Goal: Navigation & Orientation: Find specific page/section

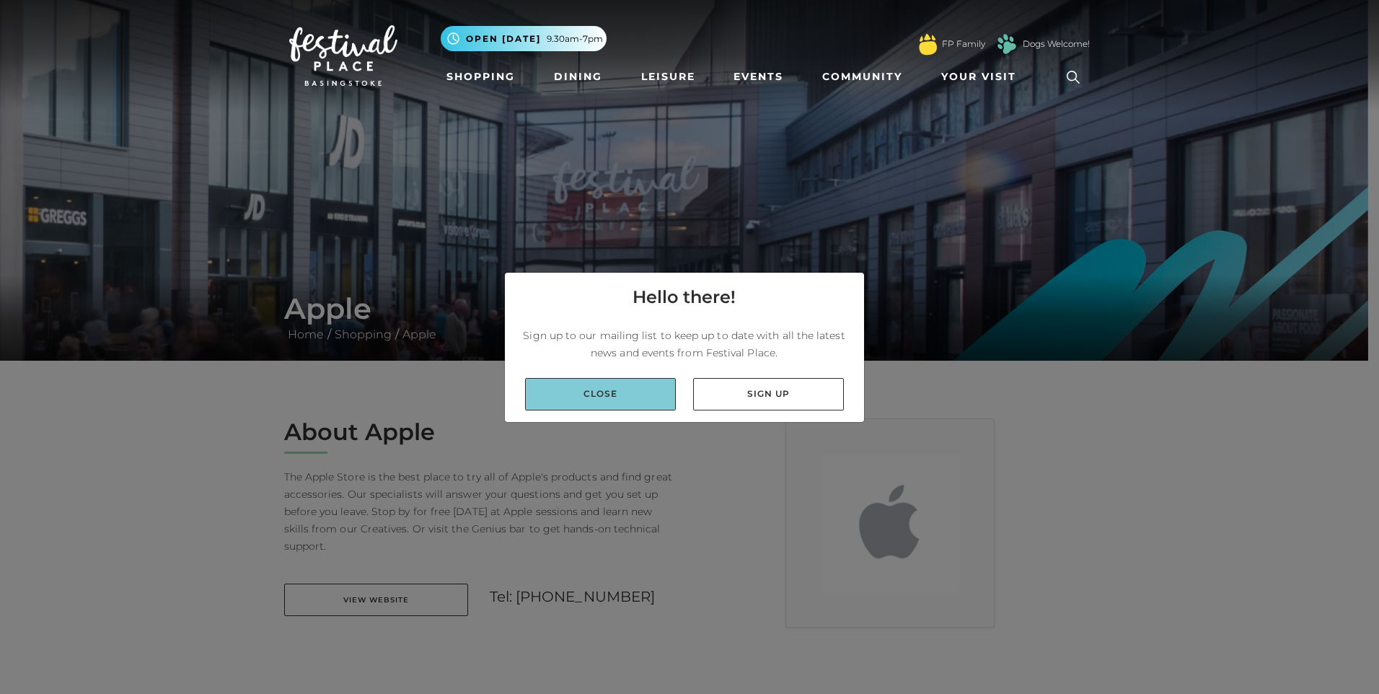
click at [598, 397] on link "Close" at bounding box center [600, 394] width 151 height 32
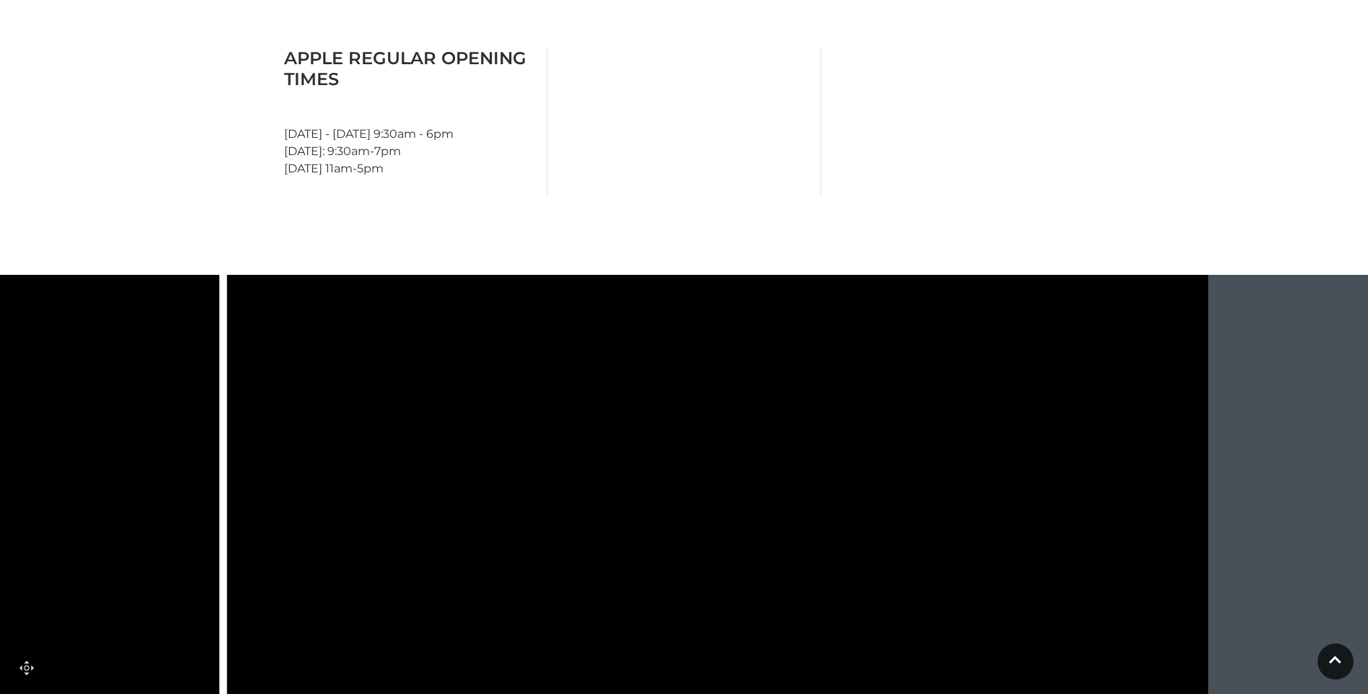
scroll to position [865, 0]
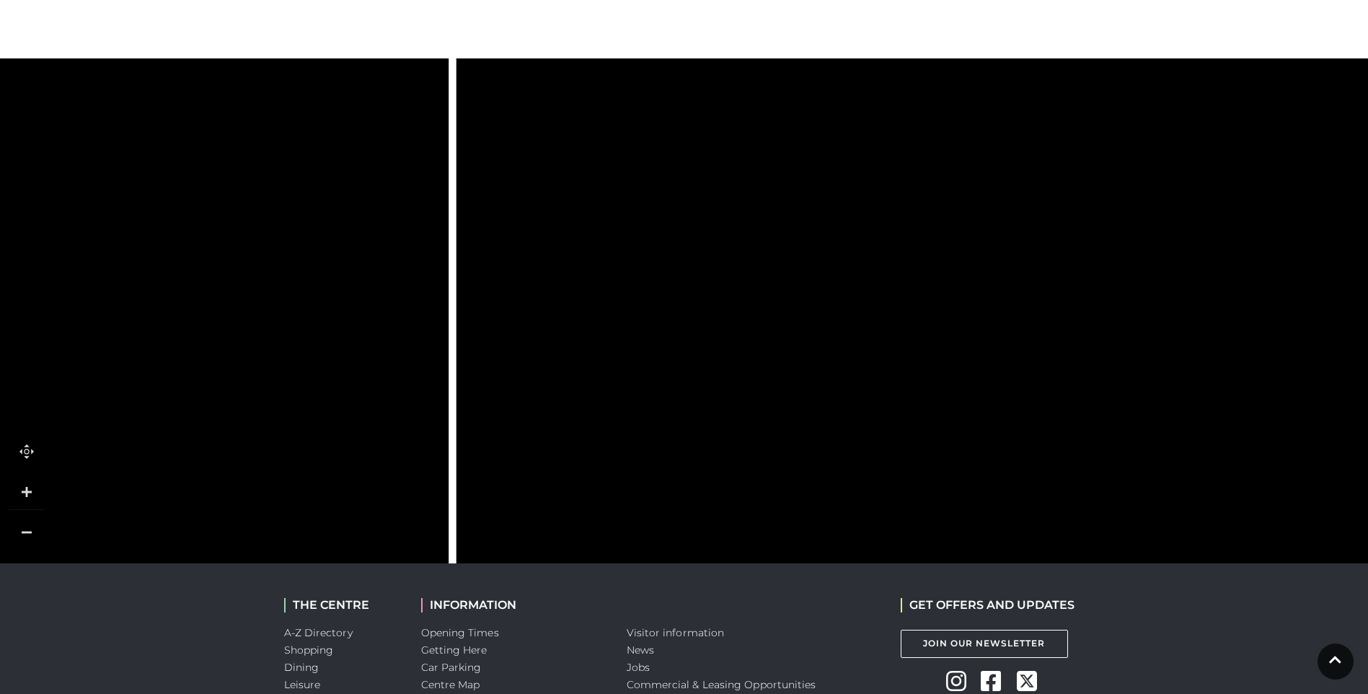
drag, startPoint x: 802, startPoint y: 311, endPoint x: 1031, endPoint y: 318, distance: 229.4
click at [1031, 318] on icon at bounding box center [932, 314] width 511 height 975
click at [19, 524] on link at bounding box center [27, 532] width 36 height 36
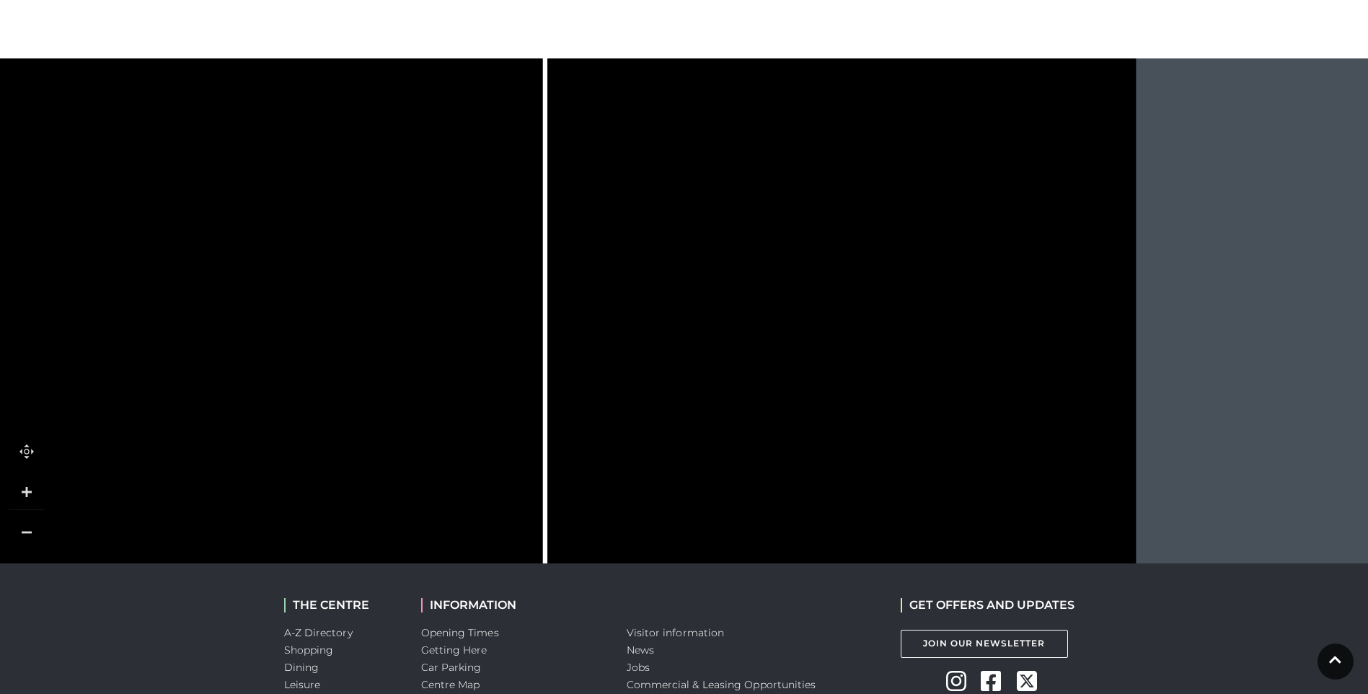
click at [19, 524] on link at bounding box center [27, 532] width 36 height 36
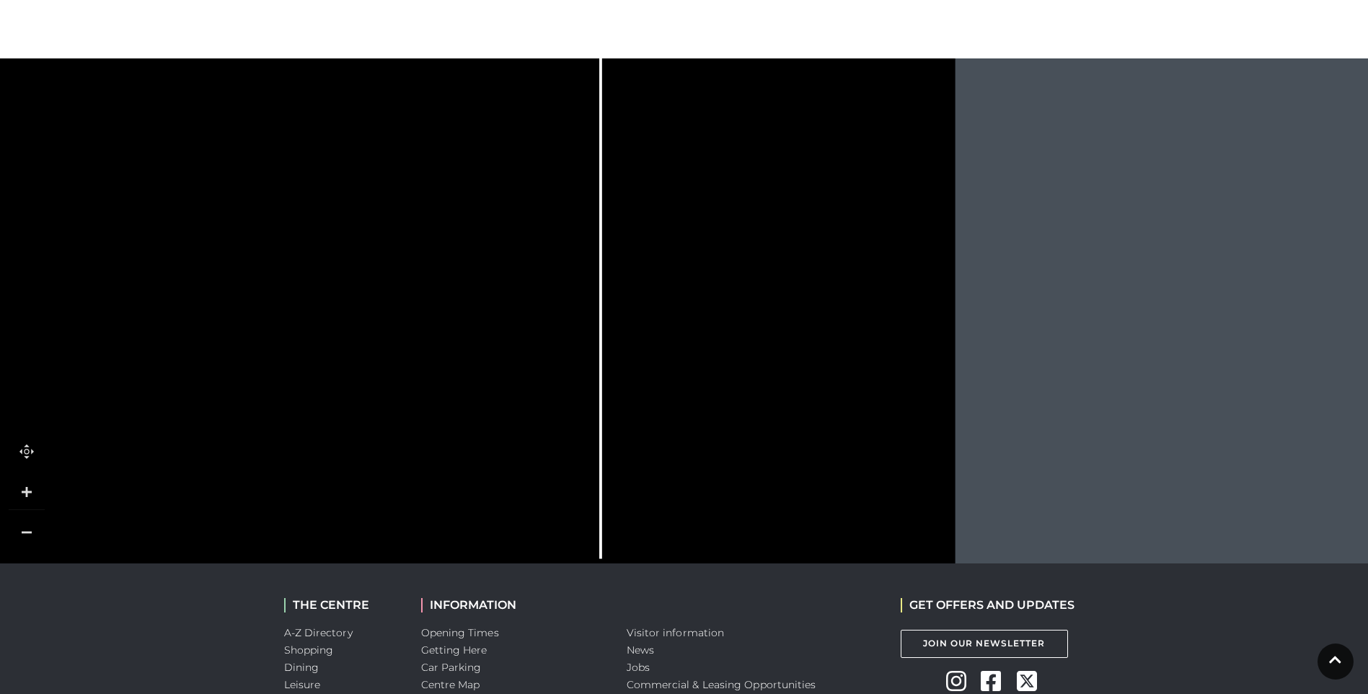
click at [19, 524] on link at bounding box center [27, 532] width 36 height 36
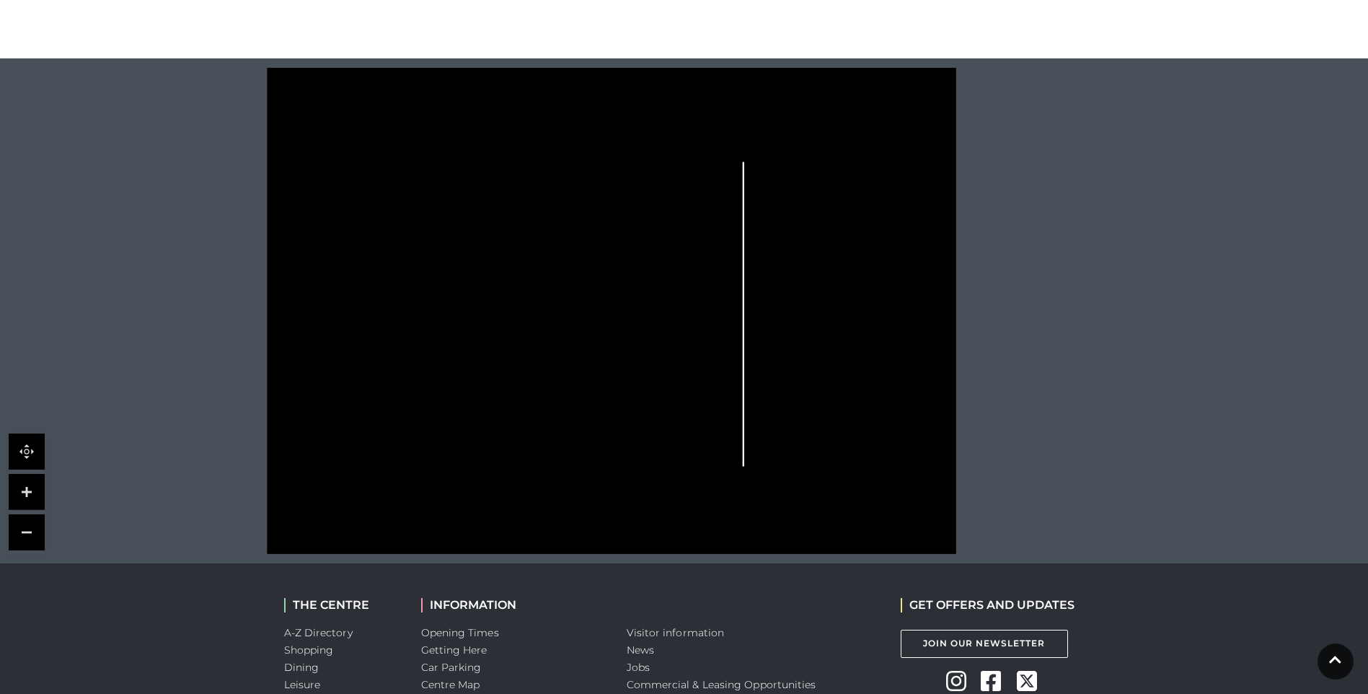
click at [30, 490] on link at bounding box center [27, 492] width 36 height 36
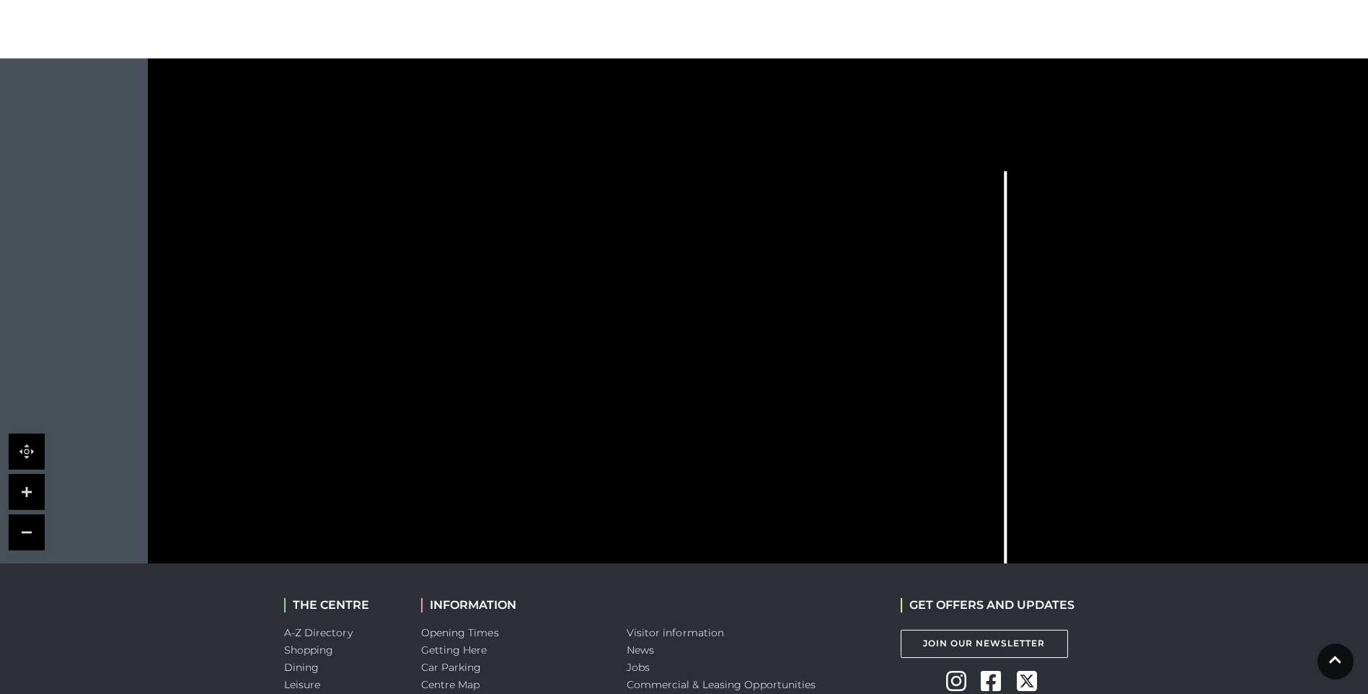
drag, startPoint x: 229, startPoint y: 187, endPoint x: 443, endPoint y: 315, distance: 249.7
click at [433, 322] on tspan "SQUARE" at bounding box center [433, 322] width 0 height 0
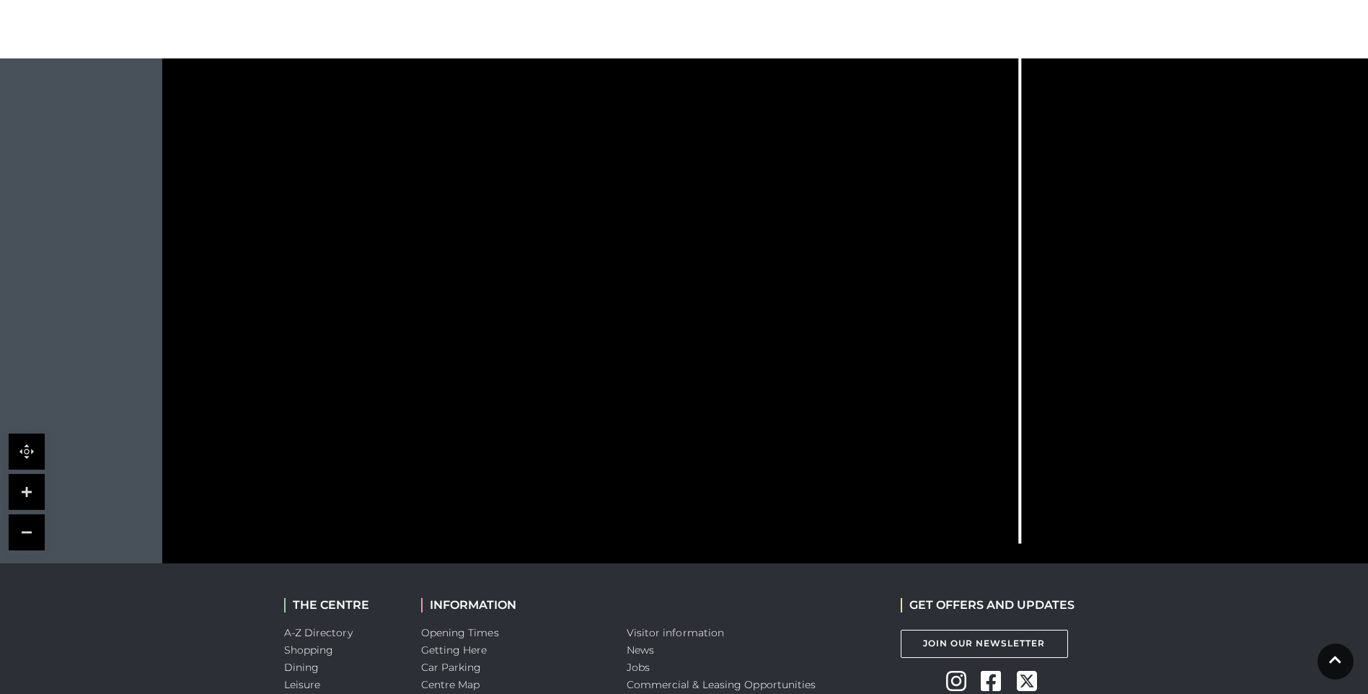
drag, startPoint x: 465, startPoint y: 488, endPoint x: 480, endPoint y: 312, distance: 176.5
click at [480, 312] on polygon at bounding box center [533, 329] width 529 height 614
click at [19, 523] on link at bounding box center [27, 532] width 36 height 36
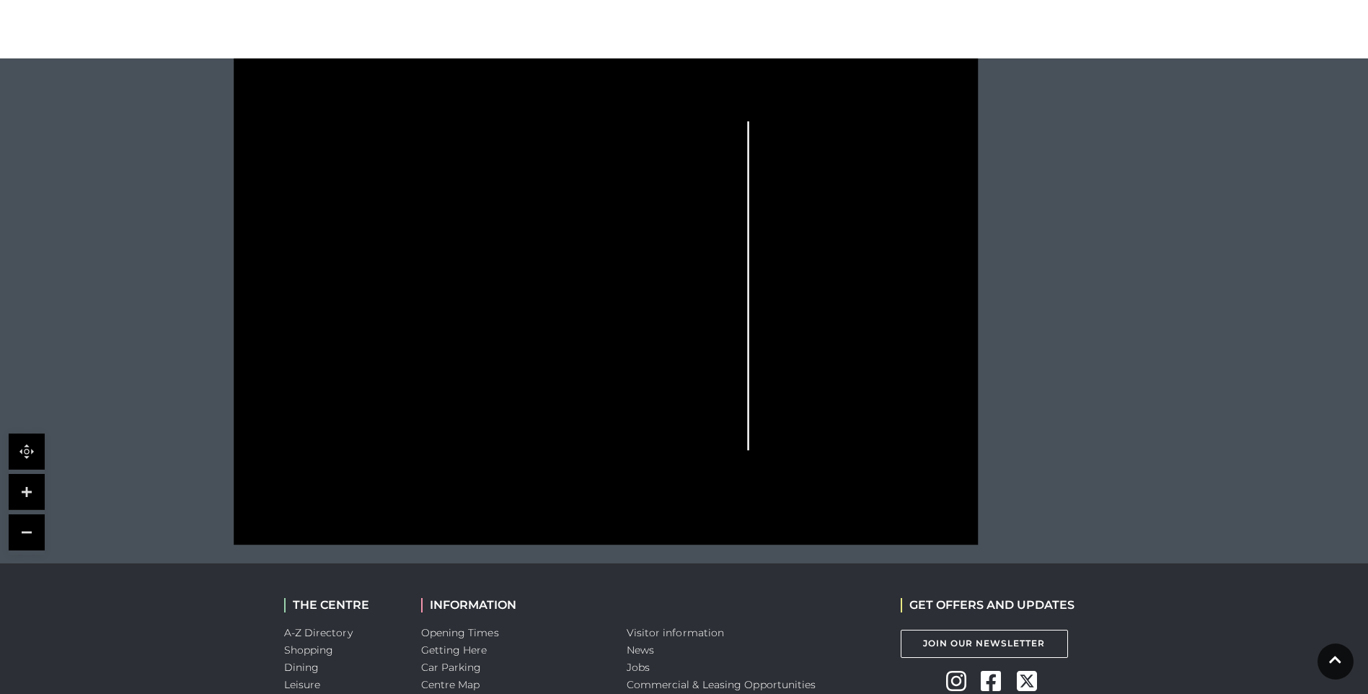
click at [27, 476] on link at bounding box center [27, 492] width 36 height 36
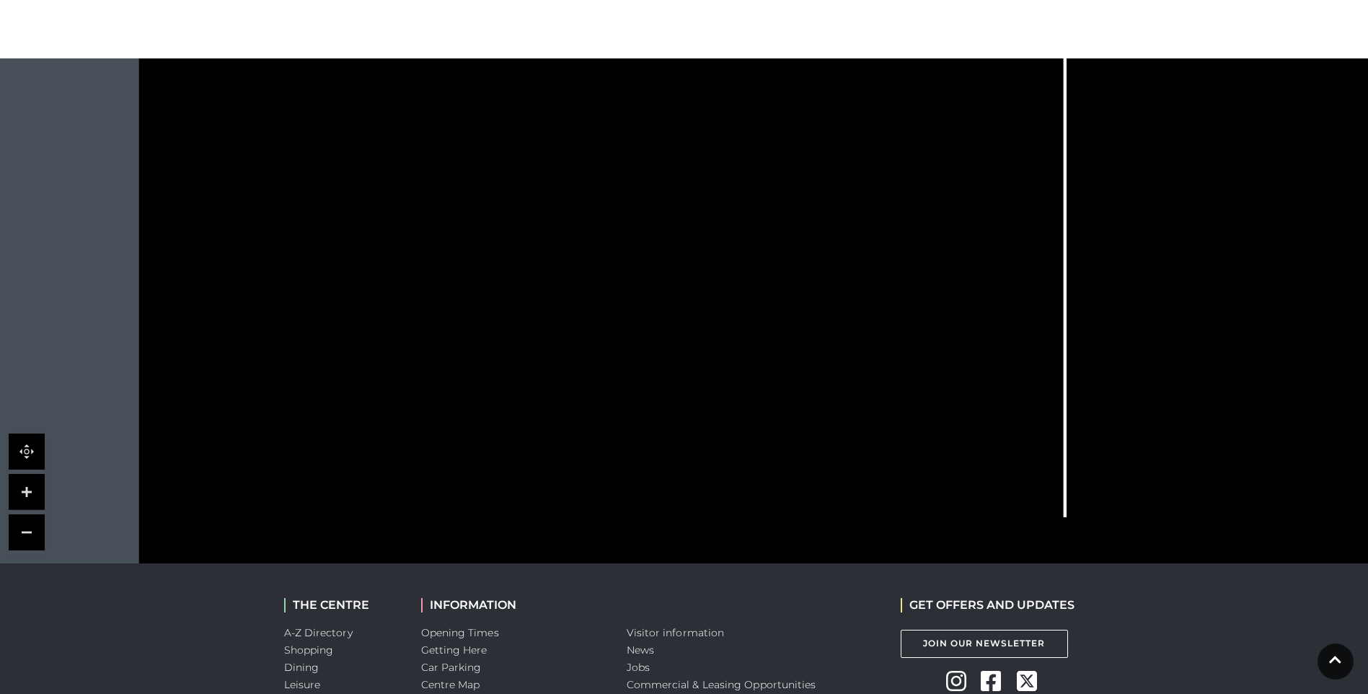
drag, startPoint x: 381, startPoint y: 474, endPoint x: 646, endPoint y: 429, distance: 269.1
click at [646, 429] on icon at bounding box center [809, 215] width 1708 height 945
click at [30, 522] on link at bounding box center [27, 532] width 36 height 36
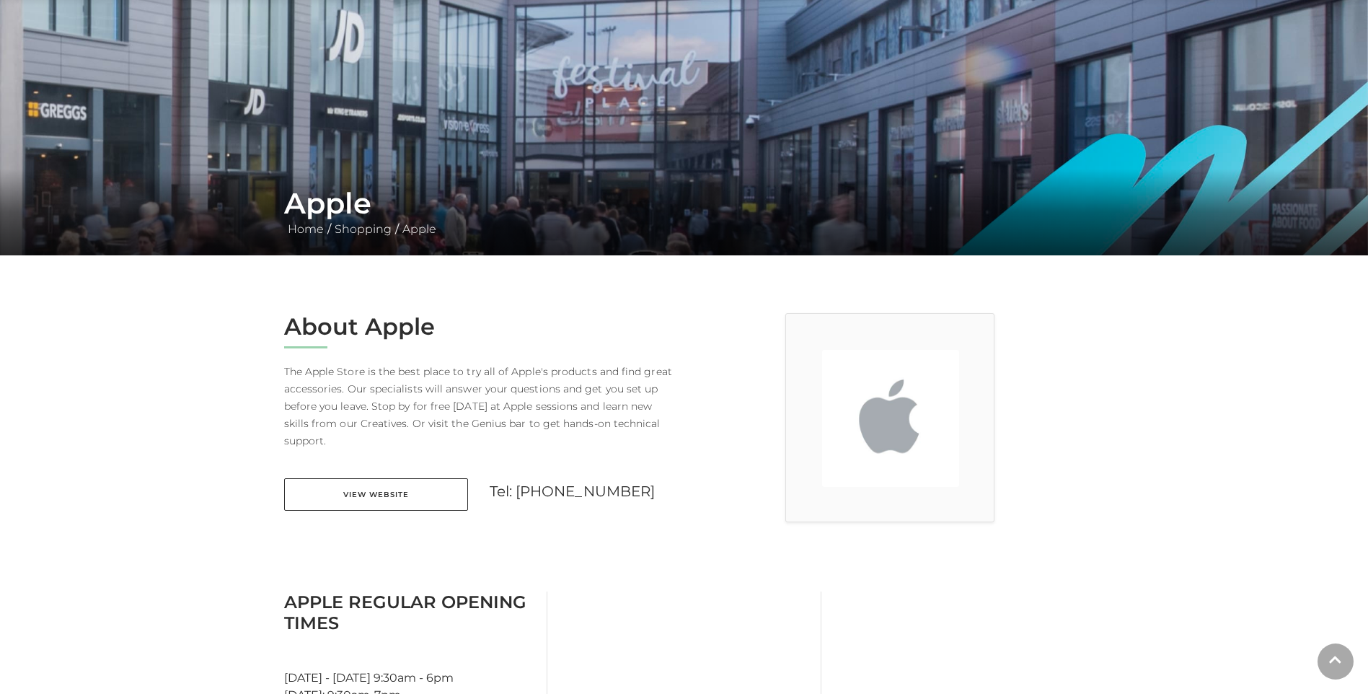
scroll to position [0, 0]
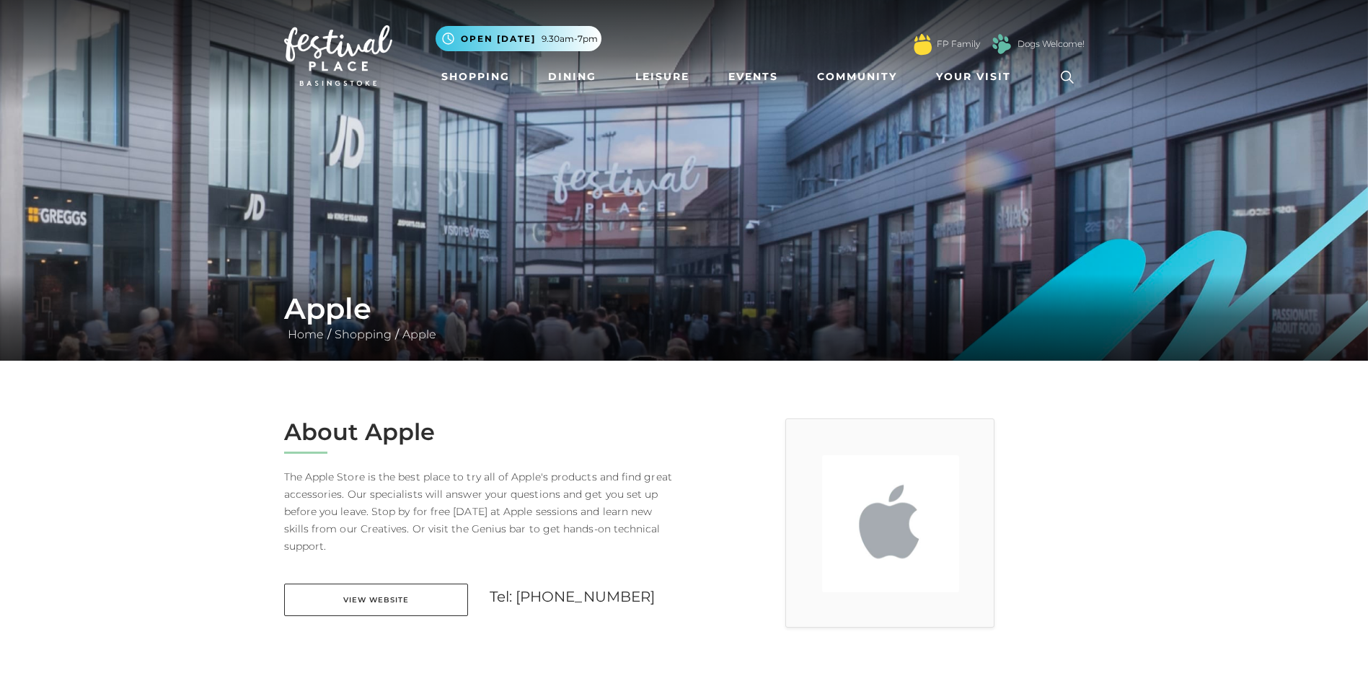
click at [371, 59] on img at bounding box center [338, 55] width 108 height 61
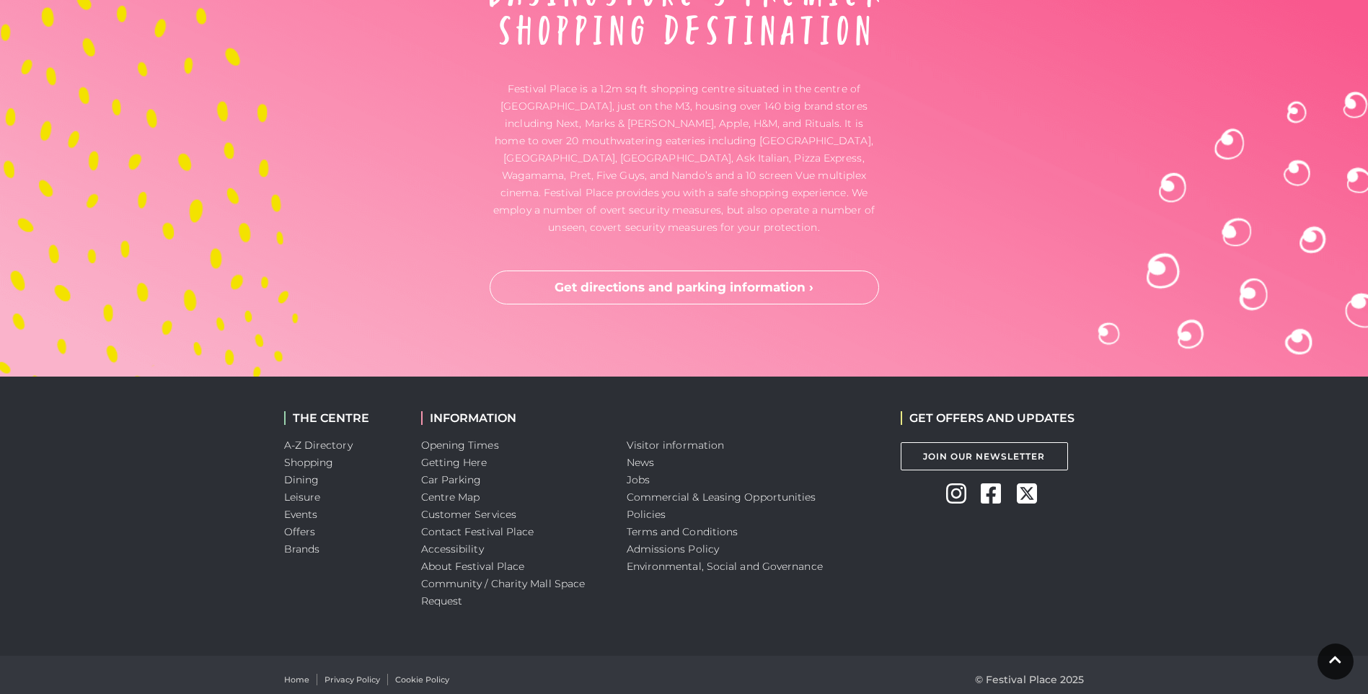
scroll to position [3758, 0]
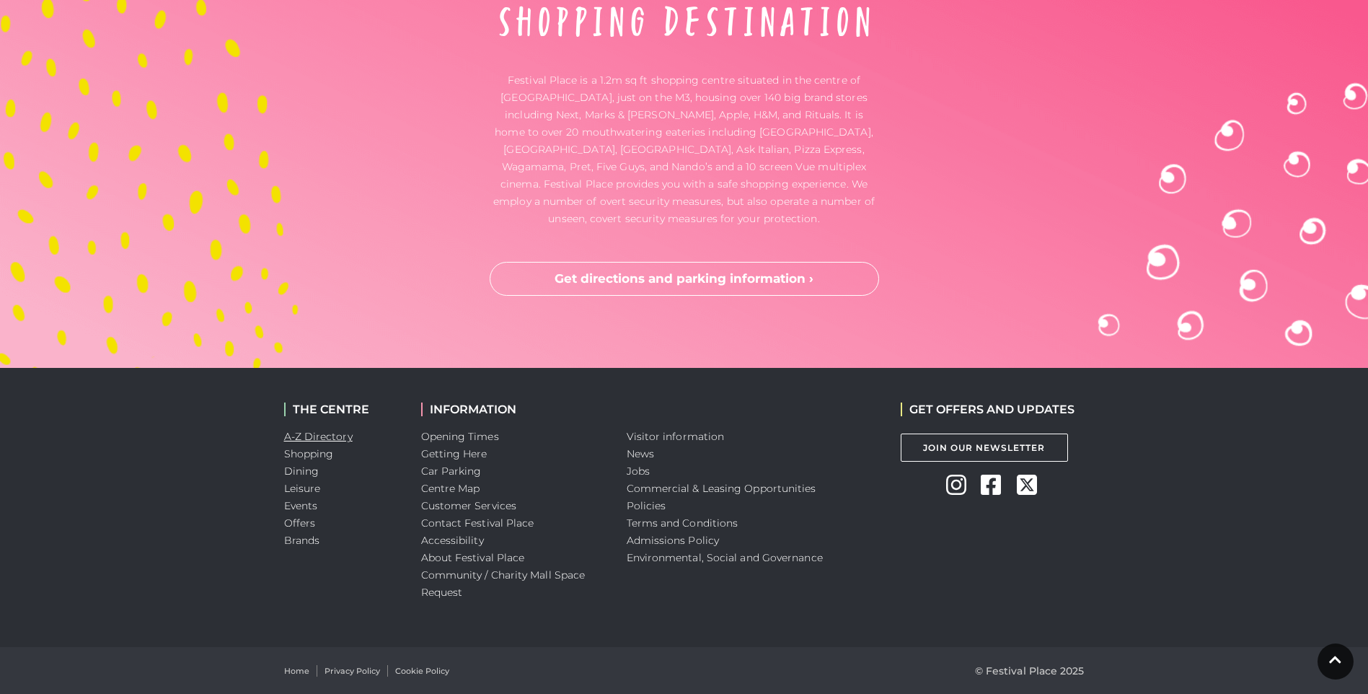
click at [345, 442] on link "A-Z Directory" at bounding box center [318, 436] width 69 height 13
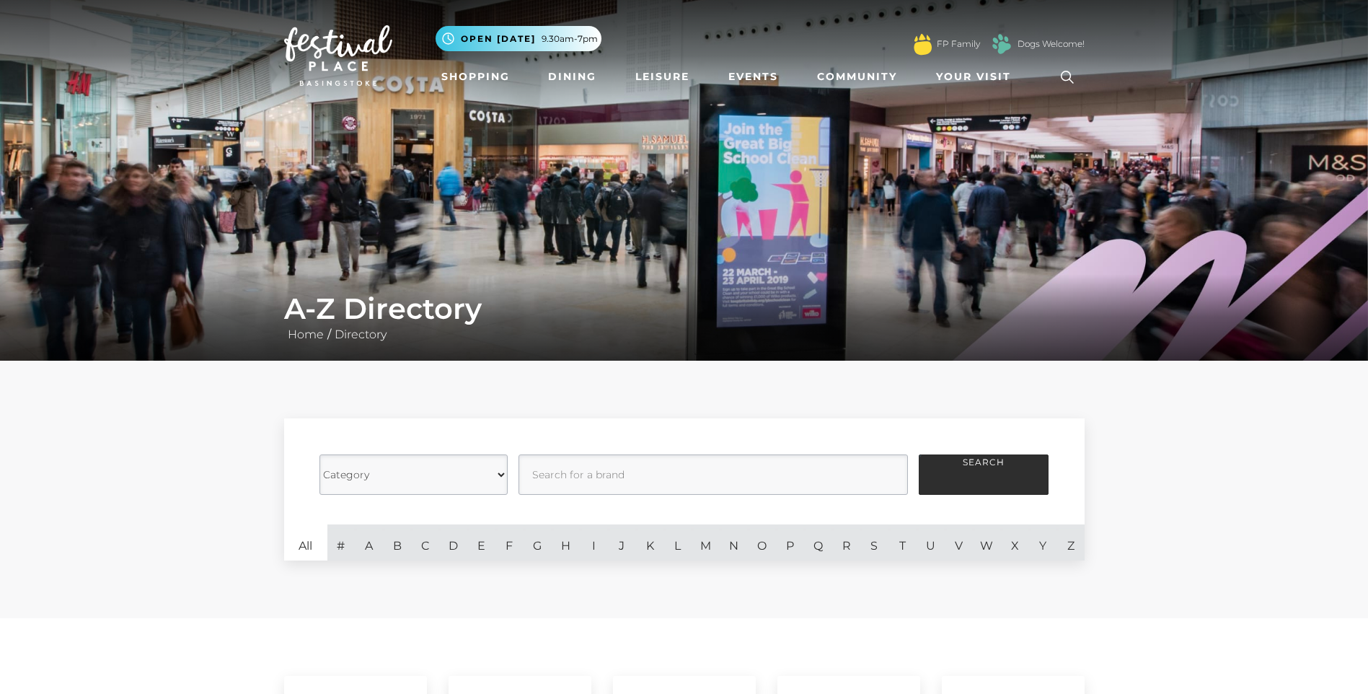
click at [340, 50] on img at bounding box center [338, 55] width 108 height 61
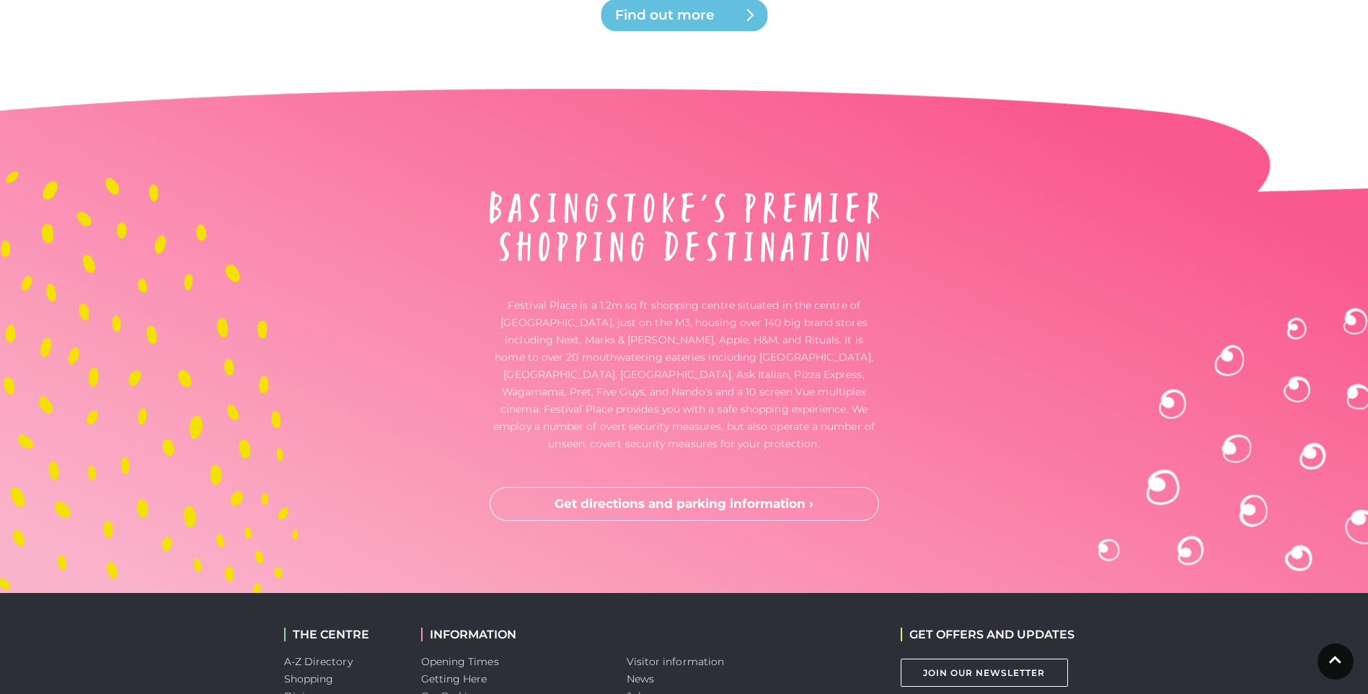
scroll to position [3758, 0]
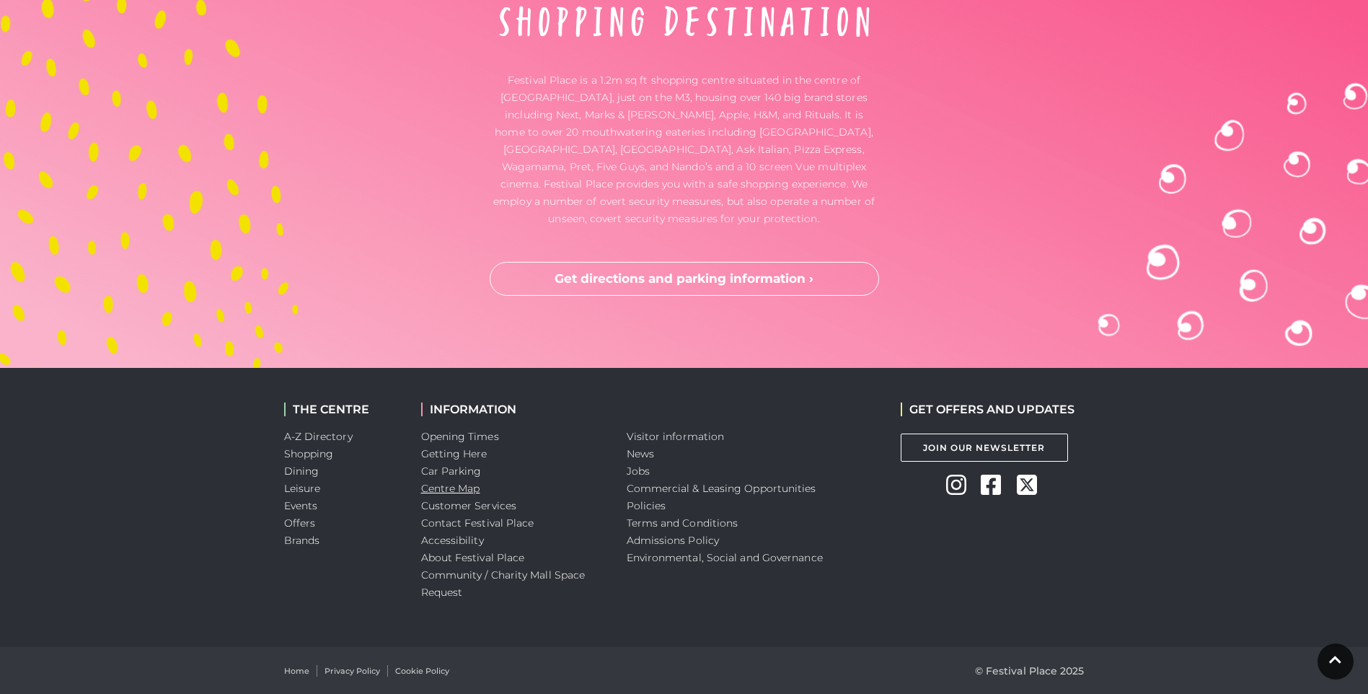
click at [472, 490] on link "Centre Map" at bounding box center [450, 488] width 59 height 13
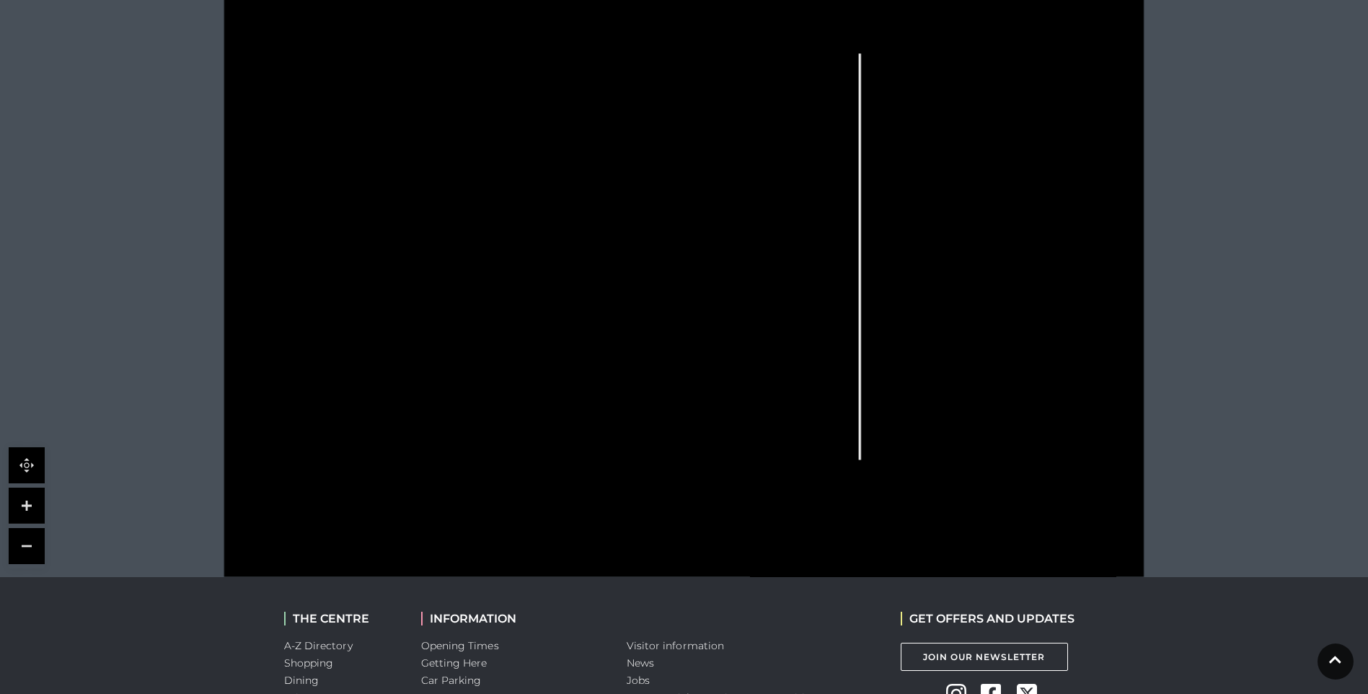
scroll to position [361, 0]
